Goal: Task Accomplishment & Management: Complete application form

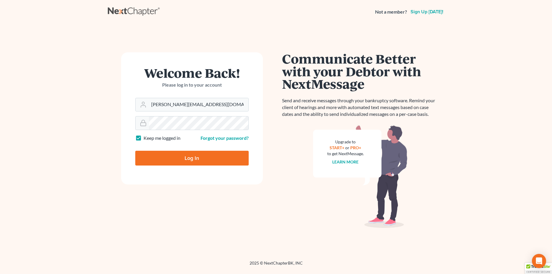
click at [213, 157] on input "Log In" at bounding box center [191, 158] width 113 height 15
type input "Thinking..."
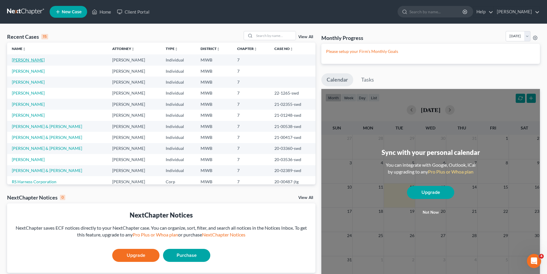
click at [25, 59] on link "[PERSON_NAME]" at bounding box center [28, 59] width 33 height 5
select select "0"
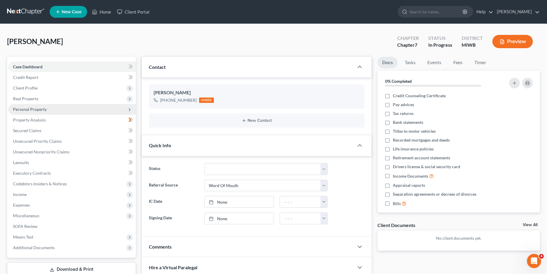
click at [52, 108] on span "Personal Property" at bounding box center [71, 109] width 127 height 11
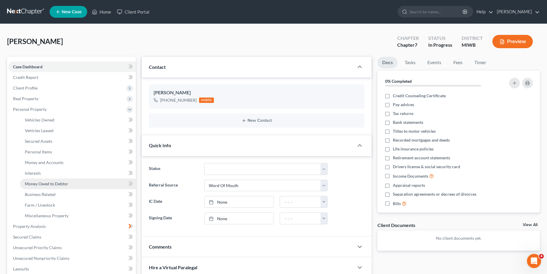
click at [54, 182] on span "Money Owed to Debtor" at bounding box center [46, 183] width 43 height 5
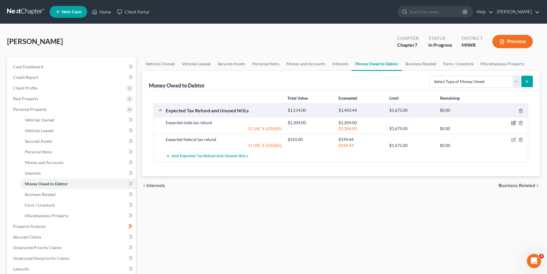
click at [512, 123] on icon "button" at bounding box center [513, 122] width 3 height 3
select select "1"
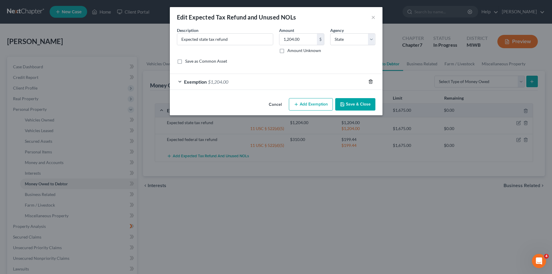
click at [370, 81] on icon "button" at bounding box center [370, 81] width 5 height 5
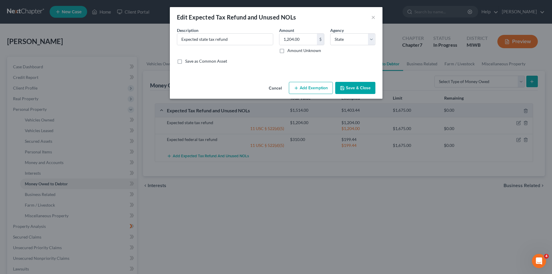
click at [356, 87] on button "Save & Close" at bounding box center [355, 88] width 40 height 12
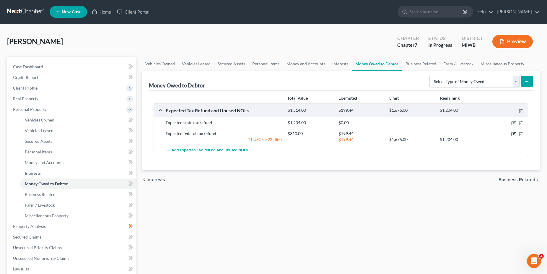
click at [512, 135] on icon "button" at bounding box center [513, 133] width 5 height 5
select select "0"
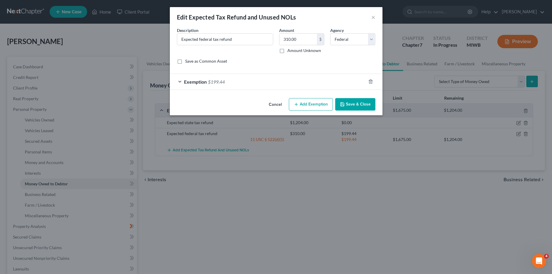
click at [373, 80] on div at bounding box center [374, 81] width 17 height 9
click at [371, 81] on icon "button" at bounding box center [370, 81] width 5 height 5
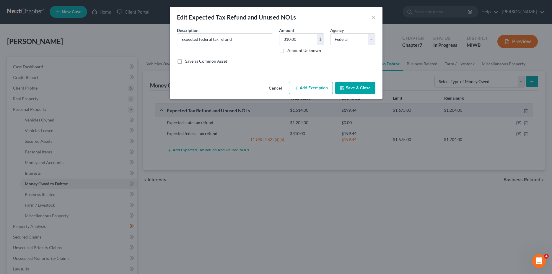
click at [351, 87] on button "Save & Close" at bounding box center [355, 88] width 40 height 12
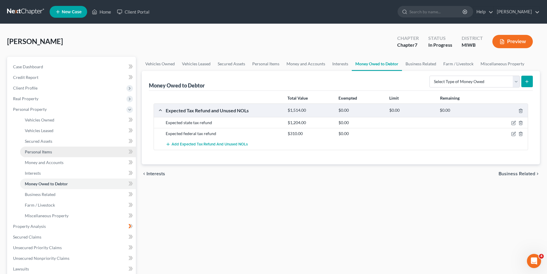
click at [60, 148] on link "Personal Items" at bounding box center [78, 151] width 116 height 11
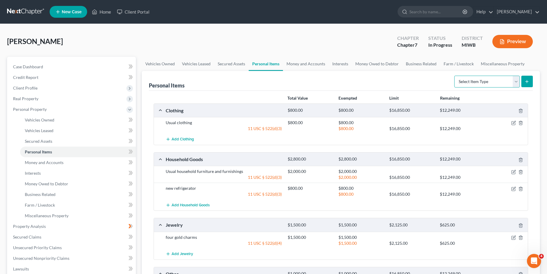
click at [454, 76] on select "Select Item Type Clothing Collectibles Of Value Electronics Firearms Household …" at bounding box center [487, 82] width 66 height 12
click at [57, 165] on link "Money and Accounts" at bounding box center [78, 162] width 116 height 11
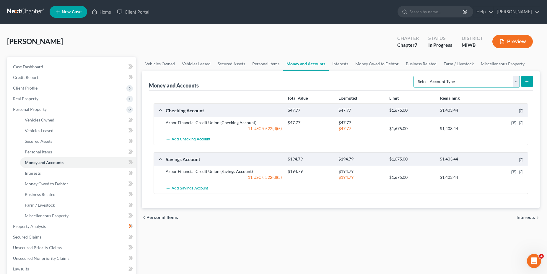
click at [413, 76] on select "Select Account Type Brokerage Cash on Hand Certificates of Deposit Checking Acc…" at bounding box center [466, 82] width 106 height 12
select select "cash_on_hand"
click option "Cash on Hand" at bounding box center [0, 0] width 0 height 0
click at [527, 82] on icon "submit" at bounding box center [526, 81] width 5 height 5
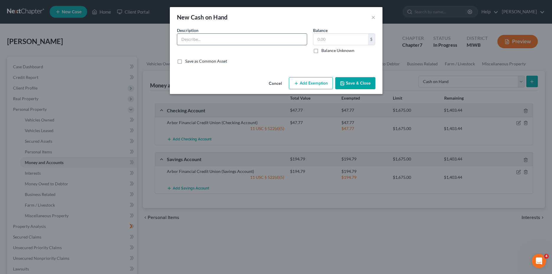
click at [203, 41] on input "text" at bounding box center [242, 39] width 130 height 11
type input "cash on hand"
type input "50.00"
click at [303, 85] on button "Add Exemption" at bounding box center [311, 83] width 44 height 12
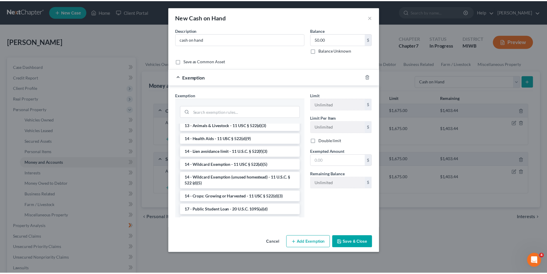
scroll to position [83, 0]
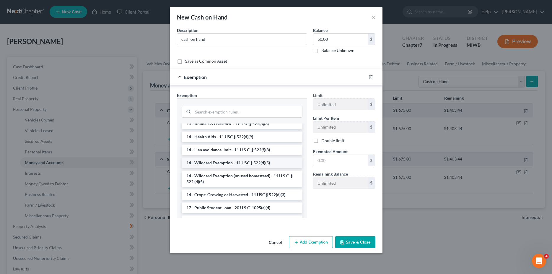
click at [271, 164] on li "14 - Wildcard Exemption - 11 USC § 522(d)(5)" at bounding box center [241, 162] width 121 height 11
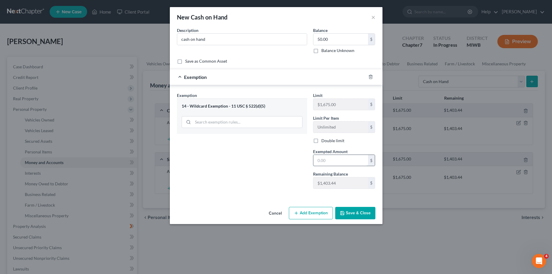
click at [330, 159] on input "text" at bounding box center [340, 160] width 55 height 11
type input "50.00"
click at [353, 214] on button "Save & Close" at bounding box center [355, 213] width 40 height 12
